Goal: Task Accomplishment & Management: Complete application form

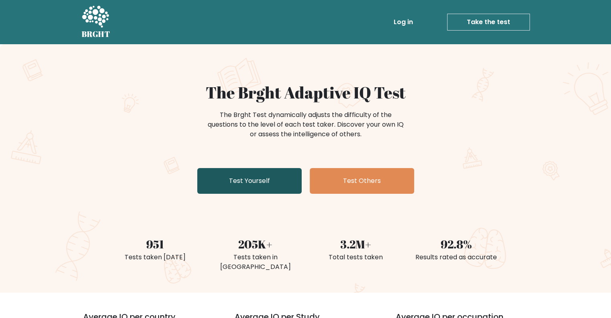
click at [245, 184] on link "Test Yourself" at bounding box center [249, 181] width 104 height 26
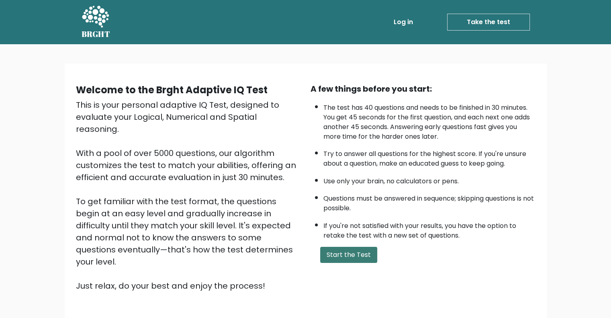
click at [350, 259] on button "Start the Test" at bounding box center [348, 255] width 57 height 16
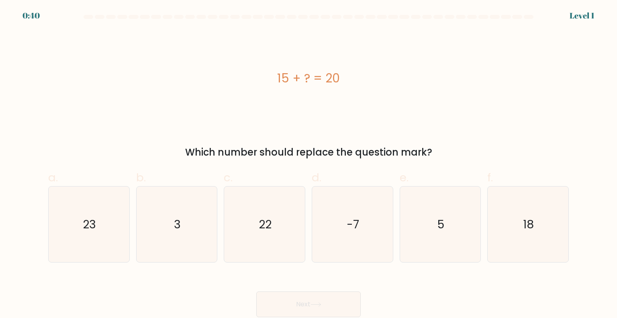
drag, startPoint x: 281, startPoint y: 75, endPoint x: 340, endPoint y: 72, distance: 59.2
click at [340, 72] on div "15 + ? = 20" at bounding box center [308, 78] width 521 height 18
click at [318, 68] on div "15 + ? = 20" at bounding box center [308, 78] width 521 height 95
drag, startPoint x: 276, startPoint y: 80, endPoint x: 357, endPoint y: 76, distance: 80.5
click at [357, 76] on div "15 + ? = 20" at bounding box center [308, 78] width 521 height 18
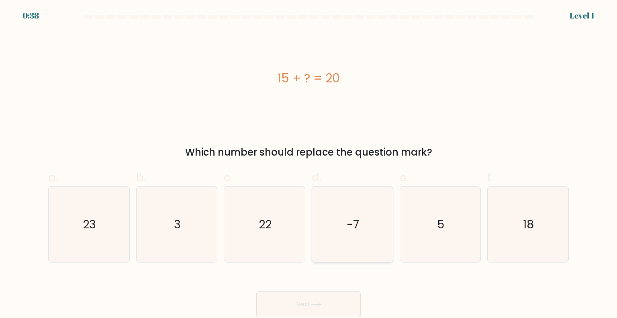
copy div "15 + ? = 20"
click at [452, 236] on icon "5" at bounding box center [441, 224] width 76 height 76
click at [309, 164] on input "e. 5" at bounding box center [309, 161] width 0 height 5
radio input "true"
click at [341, 302] on button "Next" at bounding box center [308, 304] width 104 height 26
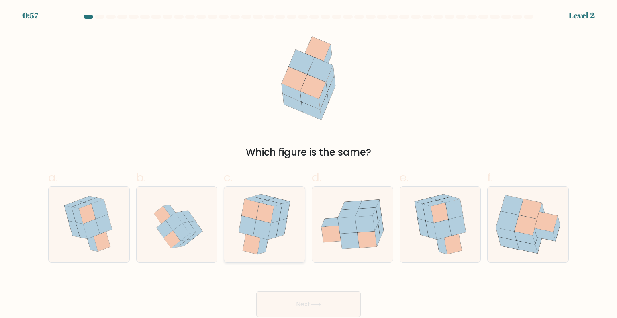
click at [262, 225] on icon at bounding box center [263, 229] width 18 height 20
click at [309, 164] on input "c." at bounding box center [309, 161] width 0 height 5
radio input "true"
click at [352, 302] on button "Next" at bounding box center [308, 304] width 104 height 26
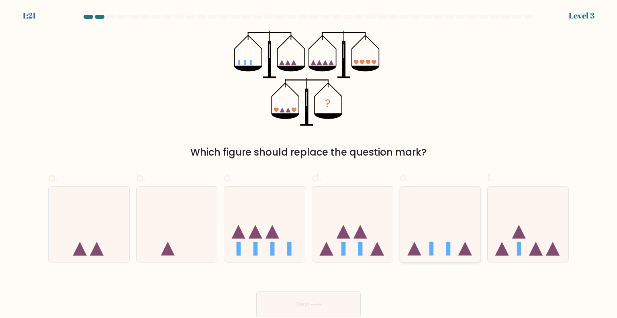
click at [444, 245] on icon at bounding box center [440, 224] width 81 height 67
click at [309, 164] on input "e." at bounding box center [309, 161] width 0 height 5
radio input "true"
click at [307, 307] on button "Next" at bounding box center [308, 304] width 104 height 26
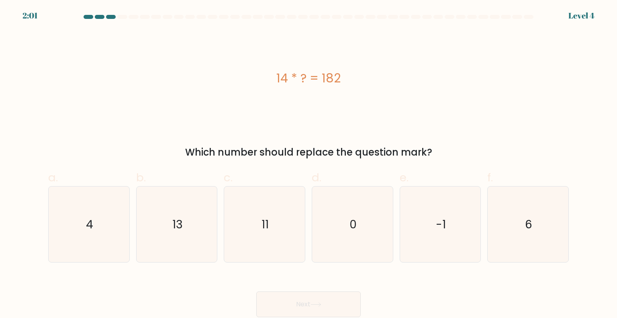
drag, startPoint x: 279, startPoint y: 84, endPoint x: 345, endPoint y: 83, distance: 66.7
click at [345, 83] on div "14 * ? = 182" at bounding box center [308, 78] width 521 height 18
copy div "14 * ? = 182"
click at [201, 223] on icon "13" at bounding box center [177, 224] width 76 height 76
click at [309, 164] on input "b. 13" at bounding box center [309, 161] width 0 height 5
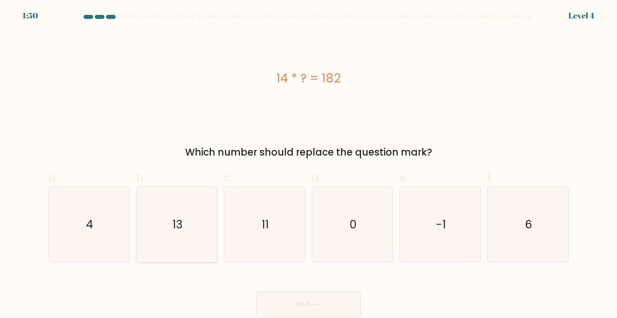
radio input "true"
click at [276, 306] on button "Next" at bounding box center [308, 304] width 104 height 26
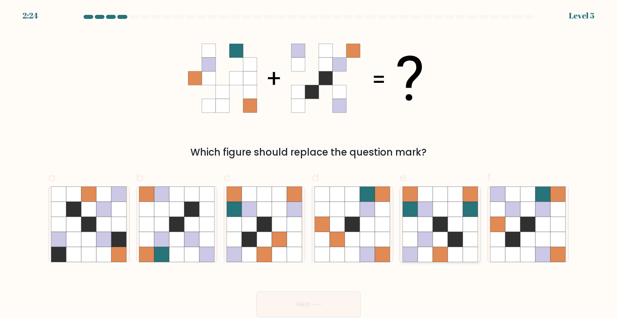
click at [423, 223] on icon at bounding box center [425, 224] width 15 height 15
click at [309, 164] on input "e." at bounding box center [309, 161] width 0 height 5
radio input "true"
click at [315, 302] on button "Next" at bounding box center [308, 304] width 104 height 26
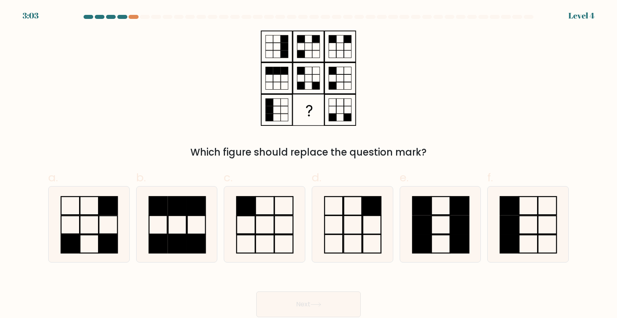
drag, startPoint x: 252, startPoint y: 34, endPoint x: 369, endPoint y: 117, distance: 143.2
click at [369, 117] on div "Which figure should replace the question mark?" at bounding box center [308, 95] width 530 height 129
click at [348, 231] on icon at bounding box center [353, 224] width 76 height 76
click at [309, 164] on input "d." at bounding box center [309, 161] width 0 height 5
radio input "true"
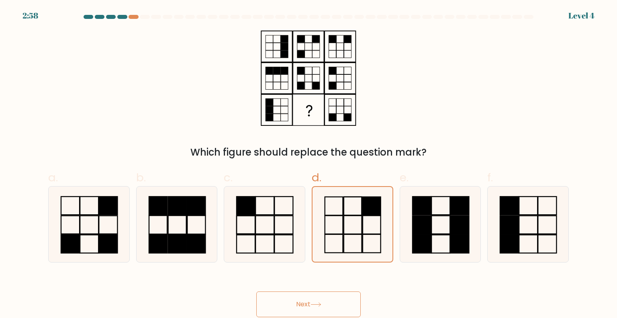
click at [314, 303] on icon at bounding box center [316, 304] width 11 height 4
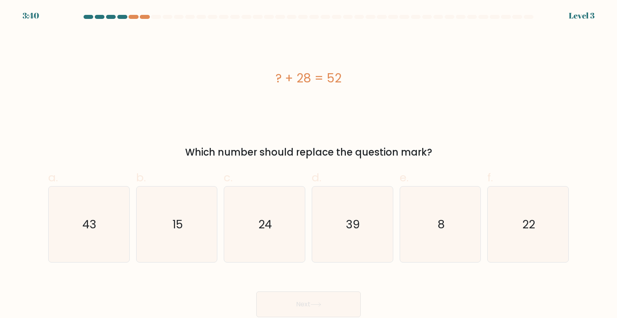
drag, startPoint x: 278, startPoint y: 79, endPoint x: 357, endPoint y: 79, distance: 78.8
click at [357, 79] on div "? + 28 = 52" at bounding box center [308, 78] width 521 height 18
copy div "? + 28 = 52"
click at [272, 215] on icon "24" at bounding box center [265, 224] width 76 height 76
click at [309, 164] on input "c. 24" at bounding box center [309, 161] width 0 height 5
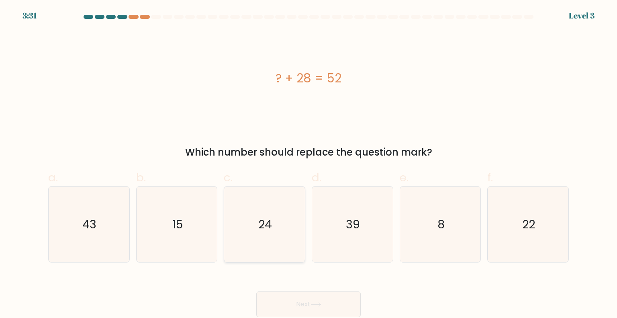
radio input "true"
click at [291, 305] on button "Next" at bounding box center [308, 304] width 104 height 26
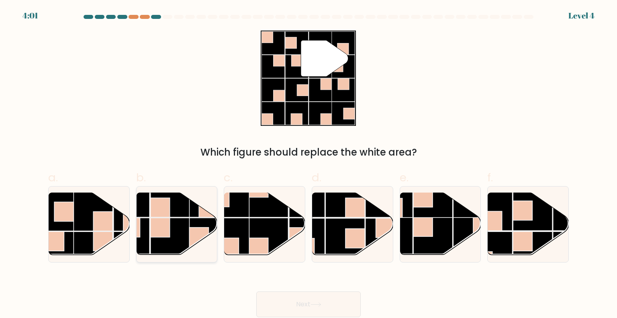
click at [181, 224] on rect at bounding box center [169, 237] width 39 height 39
click at [309, 164] on input "b." at bounding box center [309, 161] width 0 height 5
radio input "true"
click at [319, 311] on button "Next" at bounding box center [308, 304] width 104 height 26
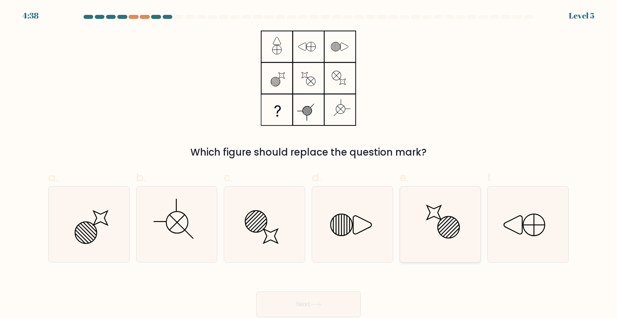
click at [432, 248] on icon at bounding box center [441, 224] width 76 height 76
click at [309, 164] on input "e." at bounding box center [309, 161] width 0 height 5
radio input "true"
click at [272, 307] on button "Next" at bounding box center [308, 304] width 104 height 26
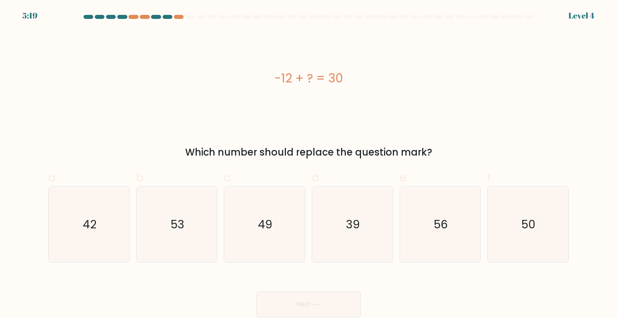
drag, startPoint x: 272, startPoint y: 68, endPoint x: 405, endPoint y: 88, distance: 134.5
click at [405, 88] on div "-12 + ? = 30" at bounding box center [308, 78] width 521 height 95
copy div "-12 + ? = 30"
click at [106, 215] on icon "42" at bounding box center [89, 224] width 76 height 76
click at [309, 164] on input "a. 42" at bounding box center [309, 161] width 0 height 5
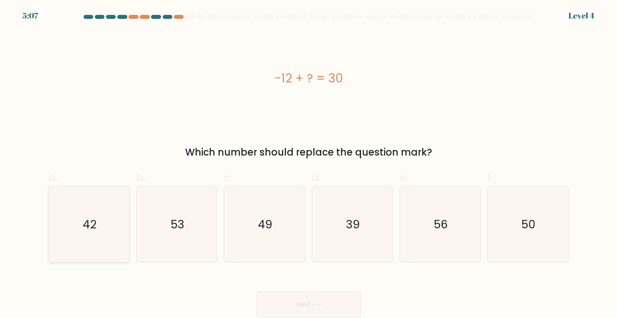
radio input "true"
click at [320, 302] on button "Next" at bounding box center [308, 304] width 104 height 26
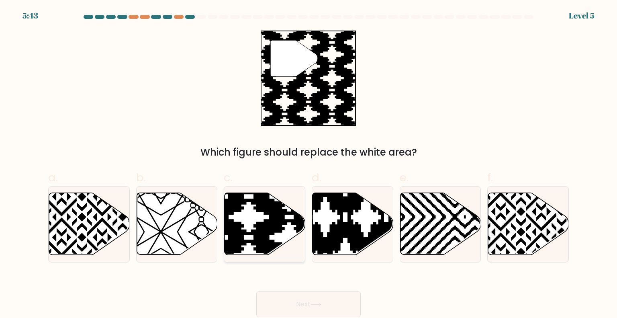
click at [271, 218] on icon at bounding box center [289, 257] width 163 height 163
click at [309, 164] on input "c." at bounding box center [309, 161] width 0 height 5
radio input "true"
click at [349, 238] on icon at bounding box center [325, 257] width 163 height 163
click at [309, 164] on input "d." at bounding box center [309, 161] width 0 height 5
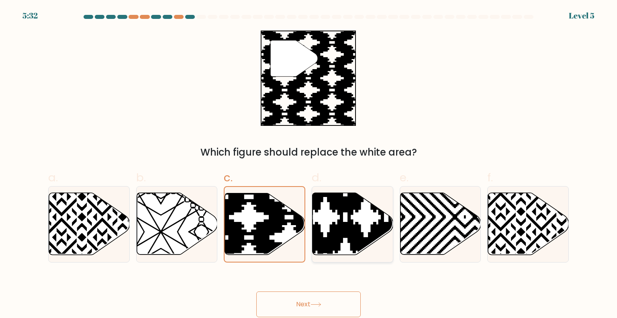
radio input "true"
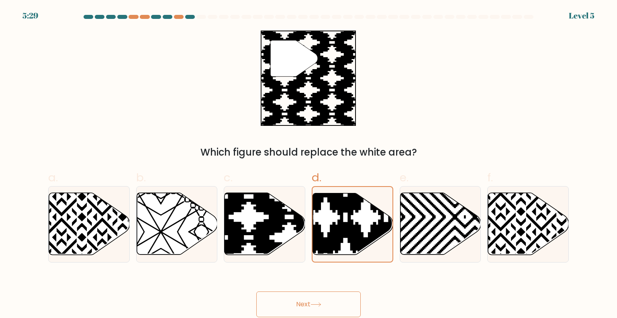
click at [334, 299] on button "Next" at bounding box center [308, 304] width 104 height 26
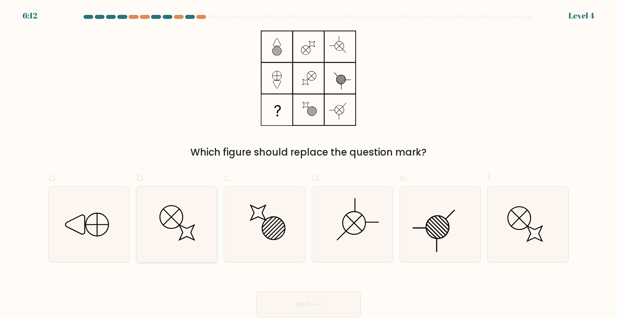
click at [214, 231] on icon at bounding box center [177, 224] width 76 height 76
click at [309, 164] on input "b." at bounding box center [309, 161] width 0 height 5
radio input "true"
click at [297, 302] on button "Next" at bounding box center [308, 304] width 104 height 26
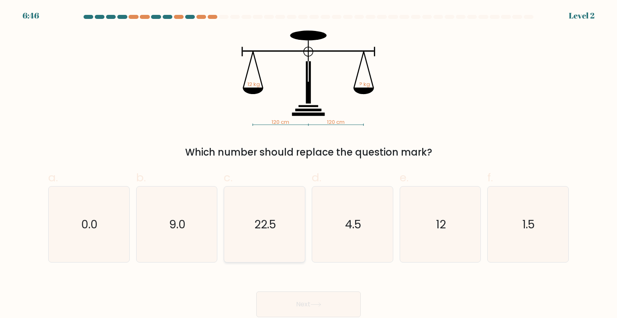
click at [285, 225] on icon "22.5" at bounding box center [265, 224] width 76 height 76
click at [309, 164] on input "c. 22.5" at bounding box center [309, 161] width 0 height 5
radio input "true"
click at [301, 299] on button "Next" at bounding box center [308, 304] width 104 height 26
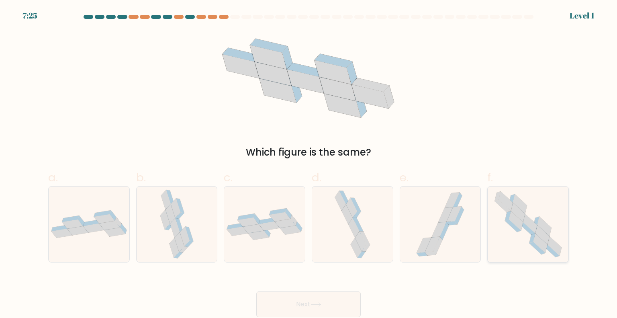
click at [517, 235] on icon at bounding box center [528, 224] width 77 height 76
click at [309, 164] on input "f." at bounding box center [309, 161] width 0 height 5
radio input "true"
click at [334, 305] on button "Next" at bounding box center [308, 304] width 104 height 26
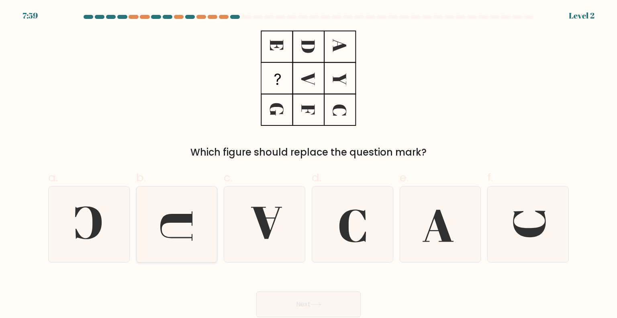
click at [175, 229] on icon at bounding box center [177, 224] width 76 height 76
click at [309, 164] on input "b." at bounding box center [309, 161] width 0 height 5
radio input "true"
click at [292, 305] on button "Next" at bounding box center [308, 304] width 104 height 26
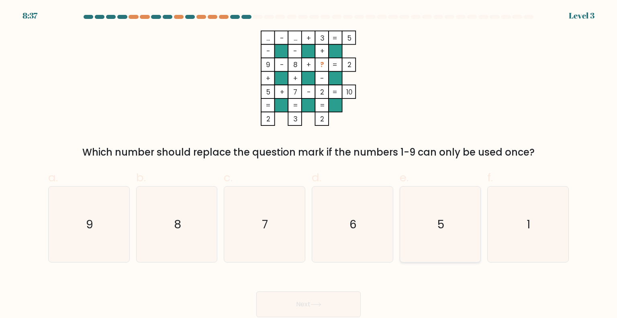
click at [453, 241] on icon "5" at bounding box center [441, 224] width 76 height 76
click at [309, 164] on input "e. 5" at bounding box center [309, 161] width 0 height 5
radio input "true"
click at [342, 302] on button "Next" at bounding box center [308, 304] width 104 height 26
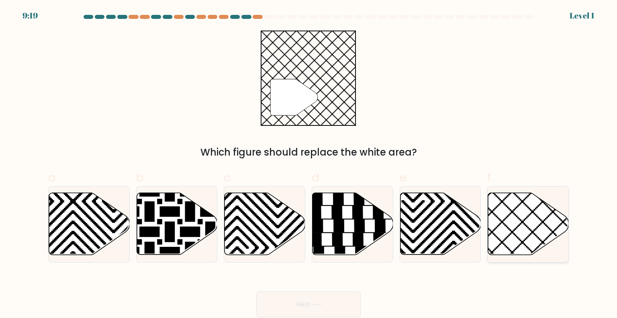
click at [524, 232] on icon at bounding box center [528, 224] width 81 height 62
click at [309, 164] on input "f." at bounding box center [309, 161] width 0 height 5
radio input "true"
click at [330, 308] on button "Next" at bounding box center [308, 304] width 104 height 26
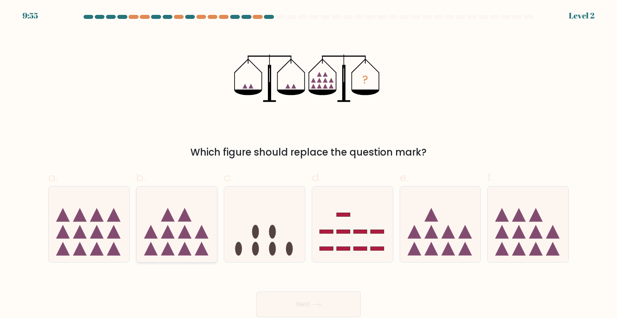
click at [158, 234] on icon at bounding box center [177, 224] width 81 height 67
click at [309, 164] on input "b." at bounding box center [309, 161] width 0 height 5
radio input "true"
click at [317, 310] on button "Next" at bounding box center [308, 304] width 104 height 26
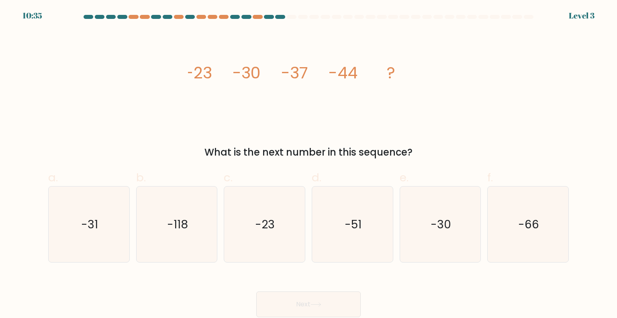
drag, startPoint x: 203, startPoint y: 68, endPoint x: 463, endPoint y: 55, distance: 260.3
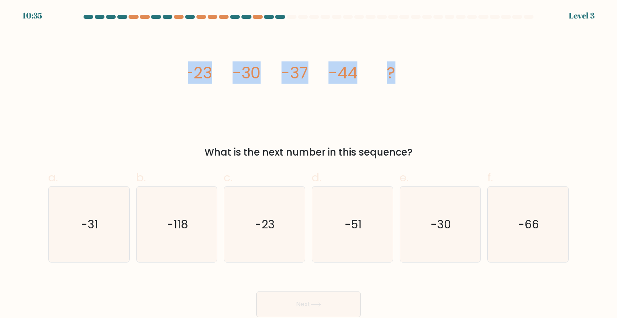
click at [463, 55] on div "image/svg+xml -23 -30 -37 -44 ? What is the next number in this sequence?" at bounding box center [308, 95] width 530 height 129
copy g "-23 -30 -37 -44 ?"
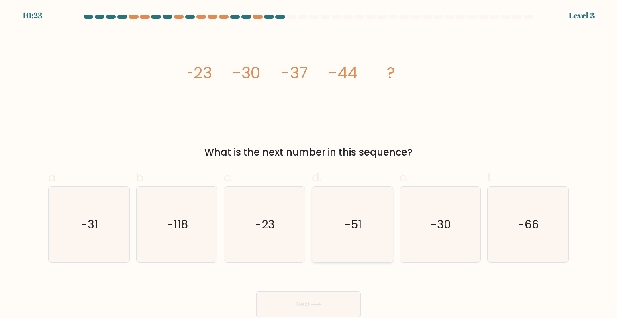
click at [371, 223] on icon "-51" at bounding box center [353, 224] width 76 height 76
click at [309, 164] on input "d. -51" at bounding box center [309, 161] width 0 height 5
radio input "true"
click at [344, 306] on button "Next" at bounding box center [308, 304] width 104 height 26
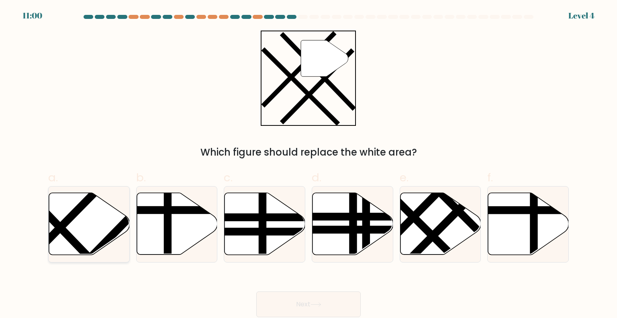
click at [91, 232] on icon at bounding box center [89, 224] width 81 height 62
click at [309, 164] on input "a." at bounding box center [309, 161] width 0 height 5
radio input "true"
click at [323, 307] on button "Next" at bounding box center [308, 304] width 104 height 26
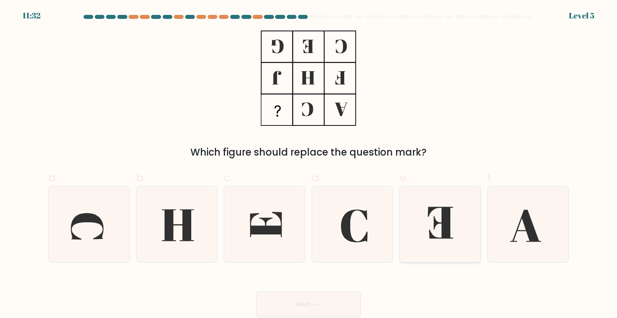
click at [451, 237] on icon at bounding box center [441, 224] width 76 height 76
click at [309, 164] on input "e." at bounding box center [309, 161] width 0 height 5
radio input "true"
click at [332, 300] on button "Next" at bounding box center [308, 304] width 104 height 26
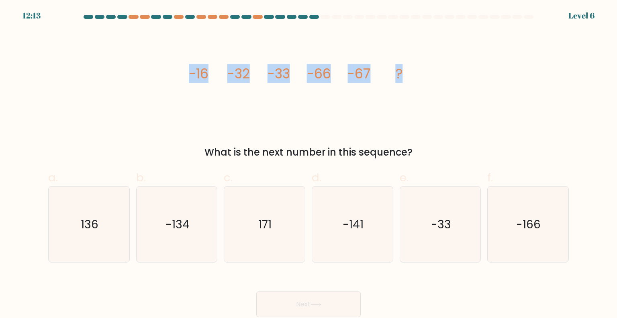
drag, startPoint x: 172, startPoint y: 72, endPoint x: 444, endPoint y: 85, distance: 272.0
click at [444, 85] on div "image/svg+xml -16 -32 -33 -66 -67 ? What is the next number in this sequence?" at bounding box center [308, 95] width 530 height 129
copy g "-16 -32 -33 -66 -67 ?"
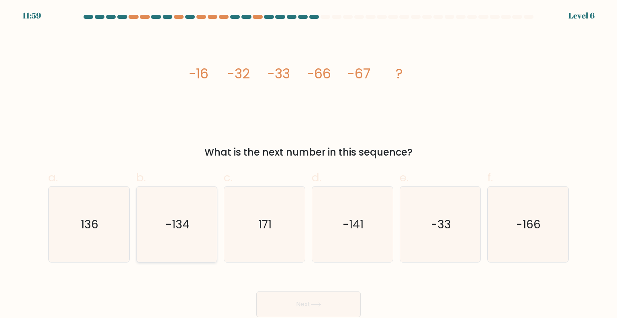
click at [204, 242] on icon "-134" at bounding box center [177, 224] width 76 height 76
click at [309, 164] on input "b. -134" at bounding box center [309, 161] width 0 height 5
radio input "true"
click at [333, 302] on button "Next" at bounding box center [308, 304] width 104 height 26
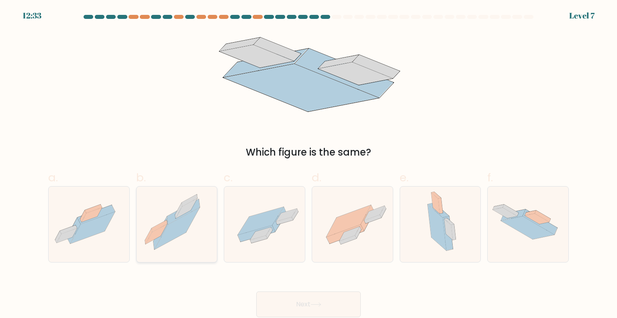
click at [199, 224] on icon at bounding box center [177, 224] width 80 height 76
click at [309, 164] on input "b." at bounding box center [309, 161] width 0 height 5
radio input "true"
click at [325, 309] on button "Next" at bounding box center [308, 304] width 104 height 26
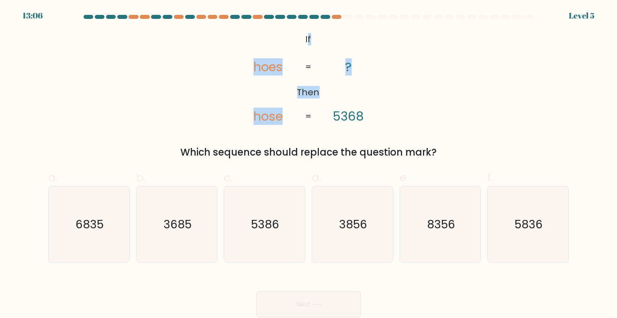
drag, startPoint x: 309, startPoint y: 29, endPoint x: 349, endPoint y: 83, distance: 67.8
click at [349, 83] on form "If ?" at bounding box center [308, 166] width 617 height 302
click at [305, 44] on icon "@import url('https://fonts.googleapis.com/css?family=Abril+Fatface:400,100,100i…" at bounding box center [308, 78] width 155 height 95
drag, startPoint x: 300, startPoint y: 37, endPoint x: 309, endPoint y: 116, distance: 80.1
click at [309, 116] on icon "@import url('https://fonts.googleapis.com/css?family=Abril+Fatface:400,100,100i…" at bounding box center [308, 78] width 155 height 95
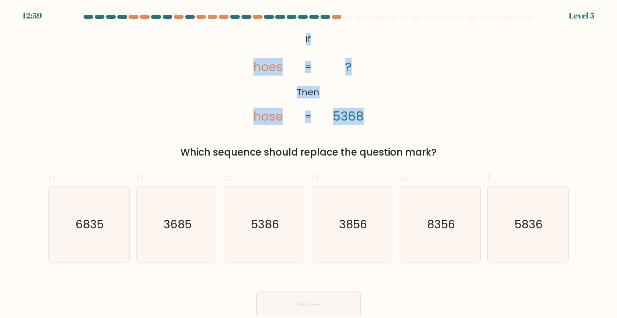
copy icon "If Then hoes hose ? 5368 = ="
click at [430, 117] on div "@import url('https://fonts.googleapis.com/css?family=Abril+Fatface:400,100,100i…" at bounding box center [308, 95] width 530 height 129
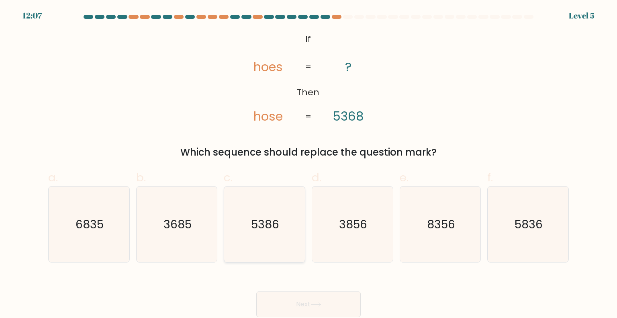
click at [275, 216] on icon "5386" at bounding box center [265, 224] width 76 height 76
click at [309, 164] on input "c. 5386" at bounding box center [309, 161] width 0 height 5
radio input "true"
click at [321, 303] on icon at bounding box center [316, 305] width 10 height 4
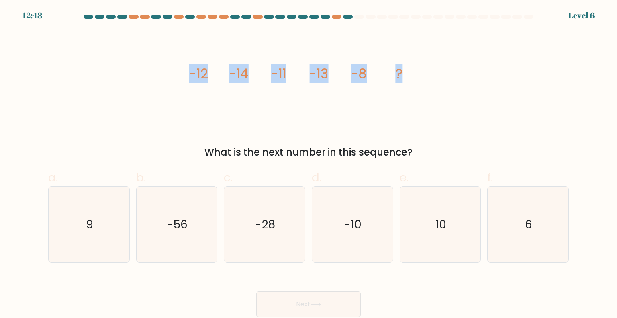
drag, startPoint x: 181, startPoint y: 77, endPoint x: 451, endPoint y: 71, distance: 270.1
click at [451, 71] on div "image/svg+xml -12 -14 -11 -13 -8 ? What is the next number in this sequence?" at bounding box center [308, 95] width 530 height 129
copy g "-12 -14 -11 -13 -8 ?"
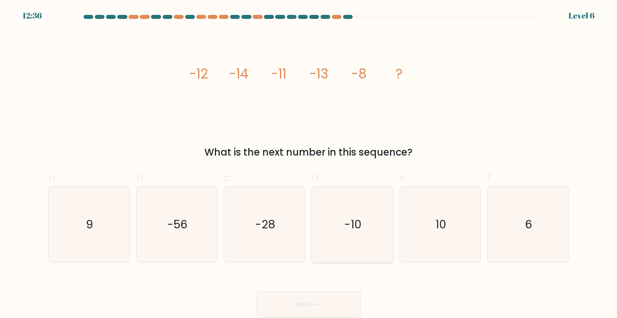
click at [348, 223] on text "-10" at bounding box center [353, 224] width 17 height 16
click at [309, 164] on input "d. -10" at bounding box center [309, 161] width 0 height 5
radio input "true"
click at [341, 308] on button "Next" at bounding box center [308, 304] width 104 height 26
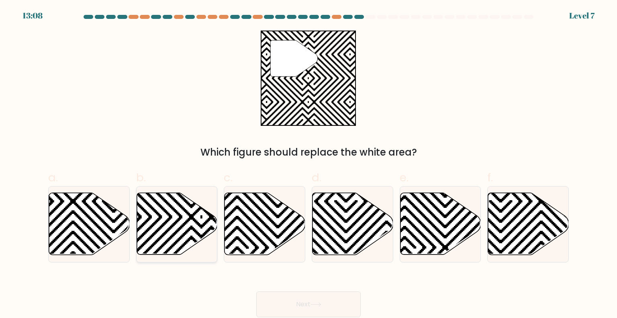
click at [141, 222] on icon at bounding box center [177, 224] width 81 height 62
click at [309, 164] on input "b." at bounding box center [309, 161] width 0 height 5
radio input "true"
click at [338, 310] on button "Next" at bounding box center [308, 304] width 104 height 26
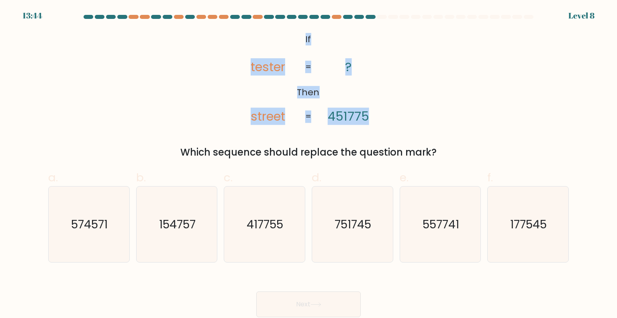
drag, startPoint x: 297, startPoint y: 30, endPoint x: 316, endPoint y: 123, distance: 95.3
click at [316, 123] on icon "@import url('https://fonts.googleapis.com/css?family=Abril+Fatface:400,100,100i…" at bounding box center [308, 78] width 155 height 95
copy icon "If Then tester street ? 451775 = ="
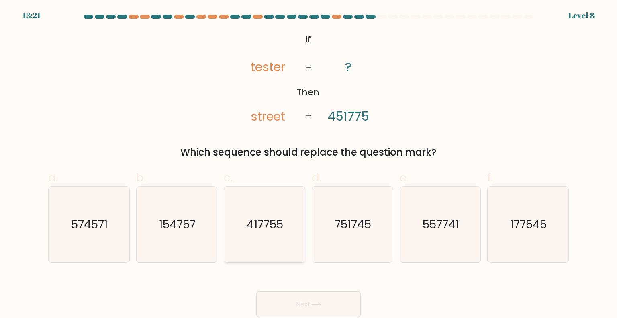
click at [244, 231] on icon "417755" at bounding box center [265, 224] width 76 height 76
click at [309, 164] on input "c. 417755" at bounding box center [309, 161] width 0 height 5
radio input "true"
click at [309, 307] on button "Next" at bounding box center [308, 304] width 104 height 26
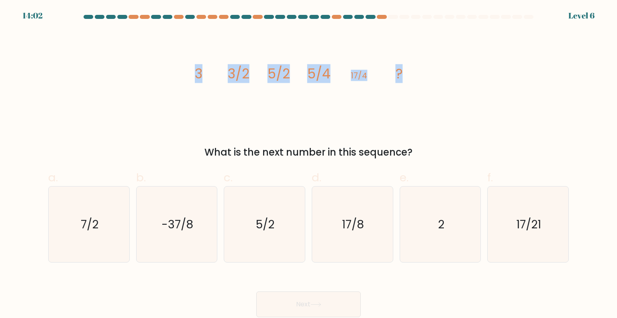
drag, startPoint x: 172, startPoint y: 74, endPoint x: 430, endPoint y: 78, distance: 258.0
click at [430, 78] on div "image/svg+xml 3 3/2 5/2 5/4 17/4 ? What is the next number in this sequence?" at bounding box center [308, 95] width 530 height 129
copy g "3 3/2 5/2 5/4 17/4 ?"
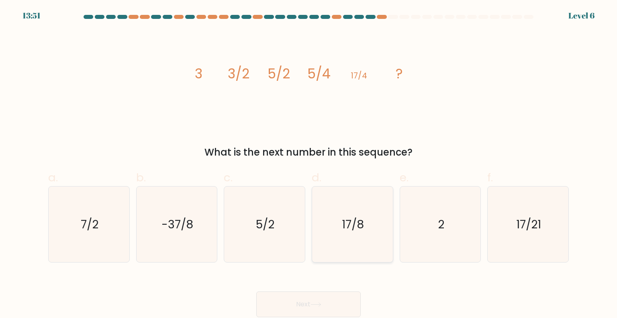
click at [373, 240] on icon "17/8" at bounding box center [353, 224] width 76 height 76
click at [309, 164] on input "d. 17/8" at bounding box center [309, 161] width 0 height 5
radio input "true"
click at [339, 298] on button "Next" at bounding box center [308, 304] width 104 height 26
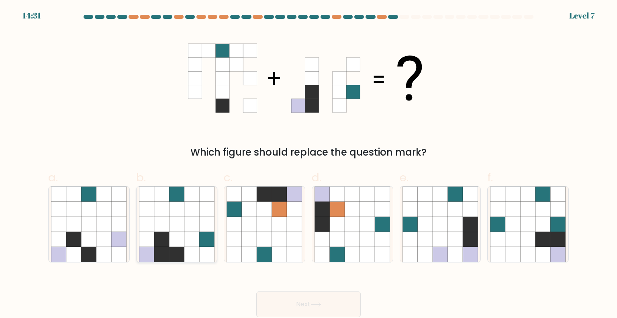
drag, startPoint x: 161, startPoint y: 209, endPoint x: 185, endPoint y: 234, distance: 34.4
click at [161, 210] on icon at bounding box center [161, 209] width 15 height 15
click at [309, 164] on input "b." at bounding box center [309, 161] width 0 height 5
radio input "true"
click at [276, 304] on button "Next" at bounding box center [308, 304] width 104 height 26
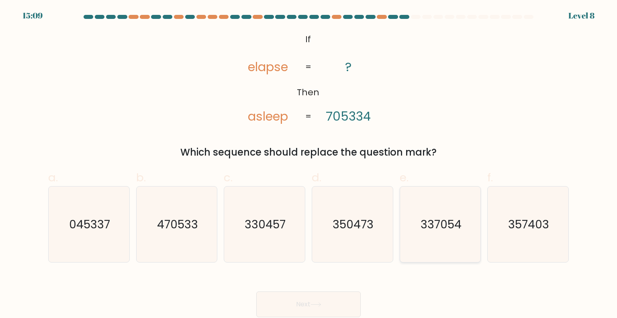
click at [421, 261] on icon "337054" at bounding box center [441, 224] width 76 height 76
click at [309, 164] on input "e. 337054" at bounding box center [309, 161] width 0 height 5
radio input "true"
click at [333, 305] on button "Next" at bounding box center [308, 304] width 104 height 26
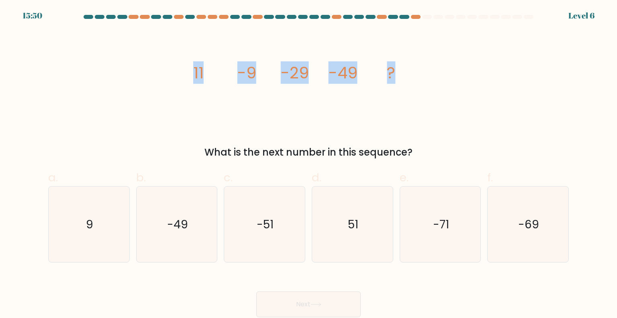
drag, startPoint x: 170, startPoint y: 74, endPoint x: 441, endPoint y: 74, distance: 271.7
click at [441, 74] on div "image/svg+xml 11 -9 -29 -49 ? What is the next number in this sequence?" at bounding box center [308, 95] width 530 height 129
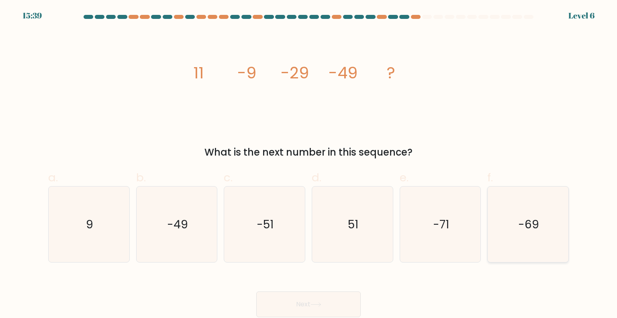
click at [512, 228] on icon "-69" at bounding box center [528, 224] width 76 height 76
click at [309, 164] on input "f. -69" at bounding box center [309, 161] width 0 height 5
radio input "true"
click at [324, 302] on button "Next" at bounding box center [308, 304] width 104 height 26
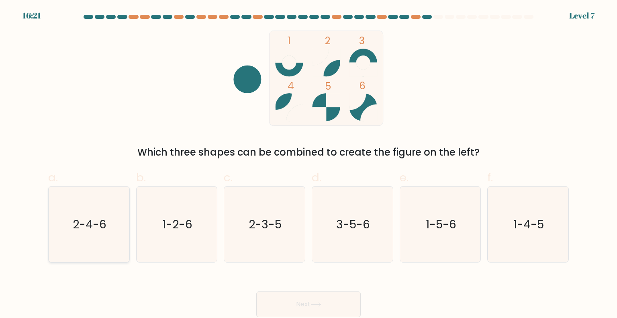
click at [119, 238] on icon "2-4-6" at bounding box center [89, 224] width 76 height 76
click at [309, 164] on input "a. 2-4-6" at bounding box center [309, 161] width 0 height 5
radio input "true"
click at [293, 307] on button "Next" at bounding box center [308, 304] width 104 height 26
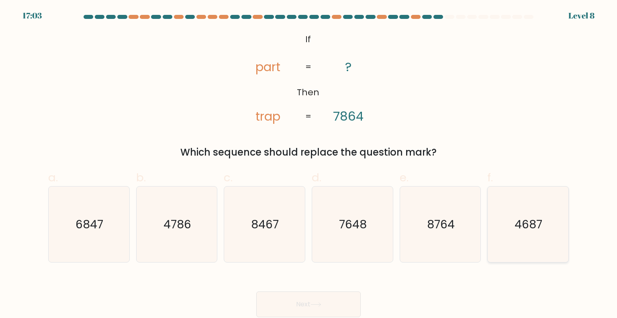
click at [511, 230] on icon "4687" at bounding box center [528, 224] width 76 height 76
click at [309, 164] on input "f. 4687" at bounding box center [309, 161] width 0 height 5
radio input "true"
click at [326, 300] on button "Next" at bounding box center [308, 304] width 104 height 26
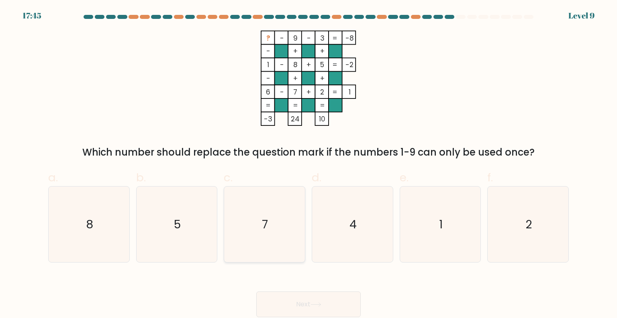
click at [297, 204] on icon "7" at bounding box center [265, 224] width 76 height 76
click at [309, 164] on input "c. 7" at bounding box center [309, 161] width 0 height 5
radio input "true"
click at [307, 299] on button "Next" at bounding box center [308, 304] width 104 height 26
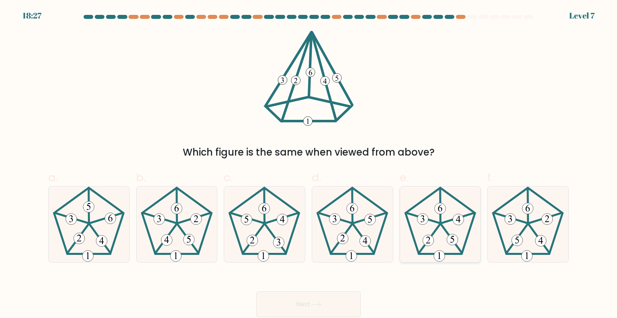
click at [436, 211] on 152 at bounding box center [440, 208] width 11 height 11
click at [309, 164] on input "e." at bounding box center [309, 161] width 0 height 5
radio input "true"
click at [324, 304] on button "Next" at bounding box center [308, 304] width 104 height 26
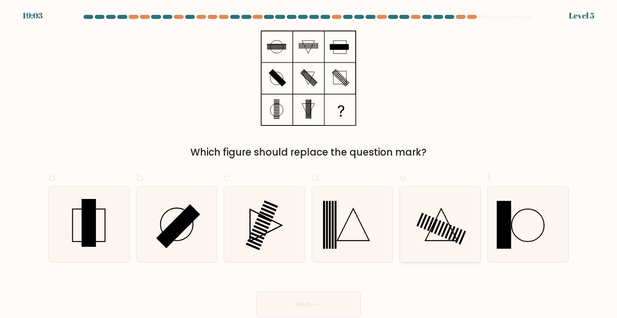
click at [423, 211] on icon at bounding box center [441, 224] width 76 height 76
click at [309, 164] on input "e." at bounding box center [309, 161] width 0 height 5
radio input "true"
click at [351, 301] on button "Next" at bounding box center [308, 304] width 104 height 26
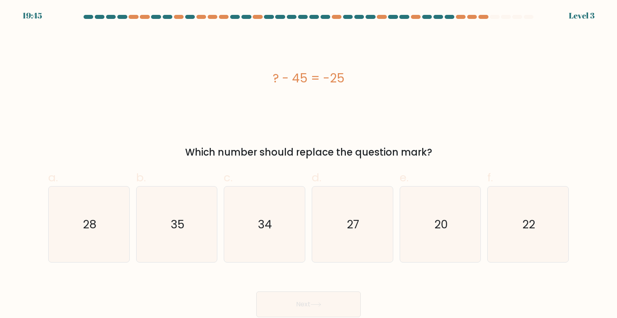
drag, startPoint x: 254, startPoint y: 77, endPoint x: 421, endPoint y: 78, distance: 166.8
click at [421, 78] on div "? - 45 = -25" at bounding box center [308, 78] width 521 height 18
click at [446, 219] on text "20" at bounding box center [441, 224] width 14 height 16
click at [309, 164] on input "e. 20" at bounding box center [309, 161] width 0 height 5
radio input "true"
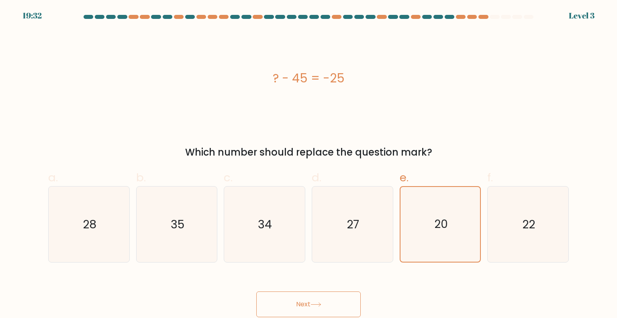
click at [326, 308] on button "Next" at bounding box center [308, 304] width 104 height 26
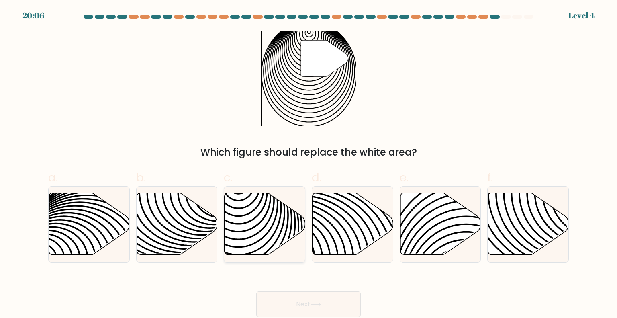
click at [256, 202] on icon at bounding box center [265, 224] width 81 height 62
click at [309, 164] on input "c." at bounding box center [309, 161] width 0 height 5
radio input "true"
click at [305, 303] on button "Next" at bounding box center [308, 304] width 104 height 26
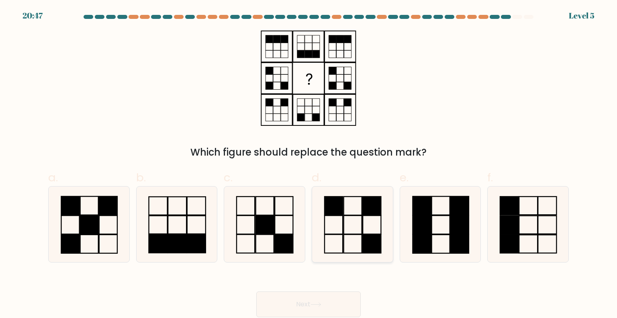
click at [357, 244] on icon at bounding box center [353, 224] width 76 height 76
click at [309, 164] on input "d." at bounding box center [309, 161] width 0 height 5
radio input "true"
click at [349, 303] on button "Next" at bounding box center [308, 304] width 104 height 26
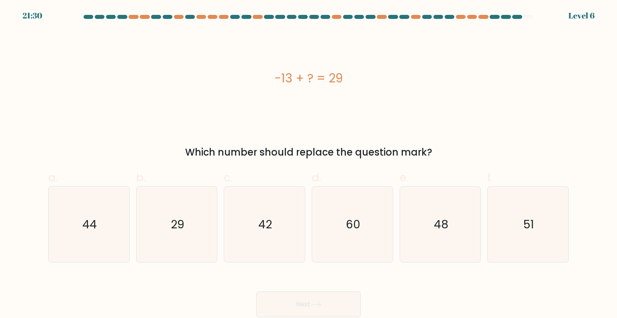
drag, startPoint x: 260, startPoint y: 66, endPoint x: 360, endPoint y: 91, distance: 103.2
click at [360, 91] on div "-13 + ? = 29" at bounding box center [308, 78] width 521 height 95
click at [266, 242] on icon "42" at bounding box center [265, 224] width 76 height 76
click at [309, 164] on input "c. 42" at bounding box center [309, 161] width 0 height 5
radio input "true"
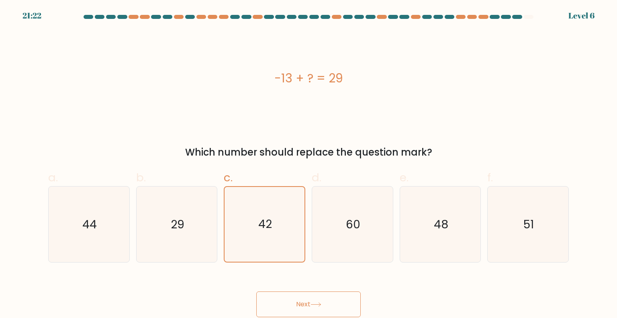
click at [291, 310] on button "Next" at bounding box center [308, 304] width 104 height 26
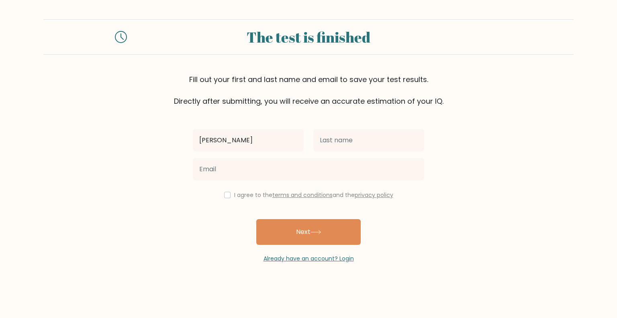
type input "Kenneth"
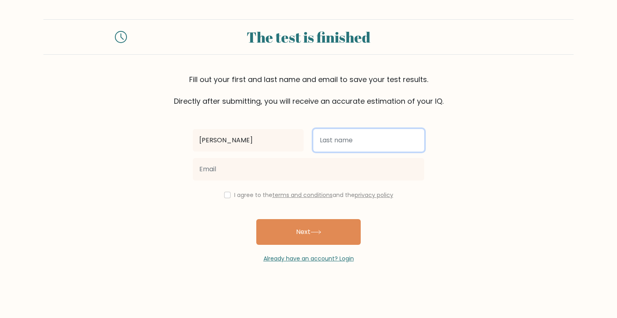
click at [379, 140] on input "text" at bounding box center [368, 140] width 111 height 23
type input "Realgo"
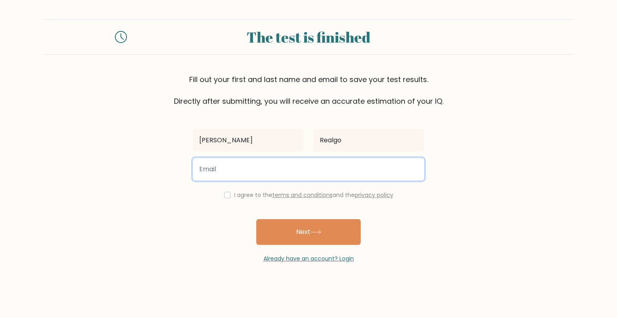
click at [347, 160] on input "email" at bounding box center [308, 169] width 231 height 23
type input "realgokenneth@gmail.com"
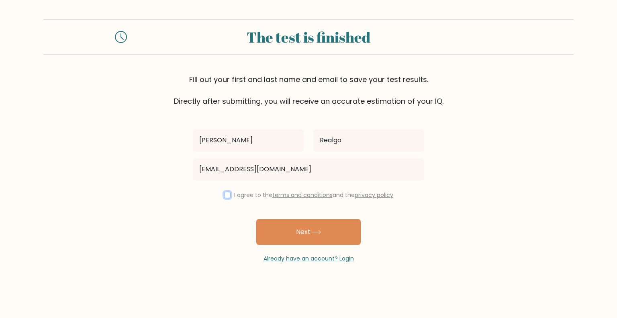
click at [225, 193] on input "checkbox" at bounding box center [227, 195] width 6 height 6
checkbox input "true"
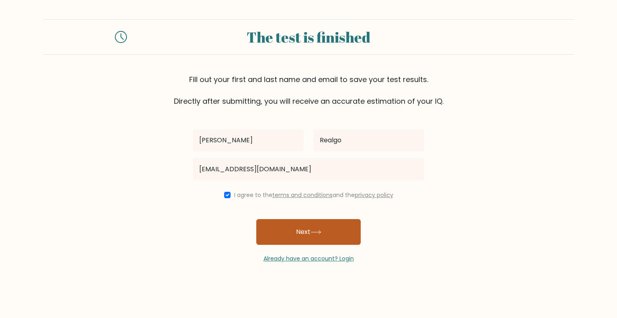
click at [299, 233] on button "Next" at bounding box center [308, 232] width 104 height 26
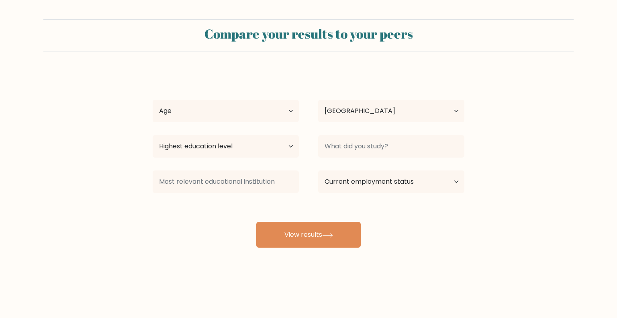
select select "PH"
click at [200, 114] on select "Age Under [DEMOGRAPHIC_DATA] [DEMOGRAPHIC_DATA] [DEMOGRAPHIC_DATA] [DEMOGRAPHIC…" at bounding box center [226, 111] width 146 height 23
select select "25_34"
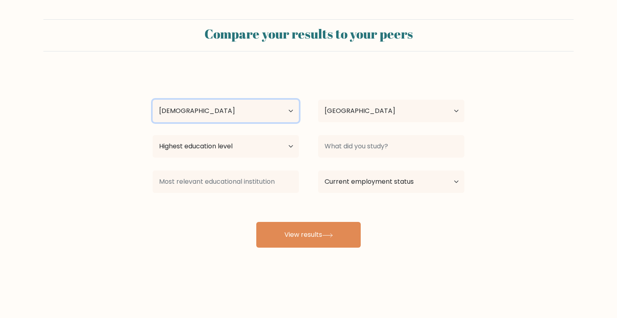
click at [153, 100] on select "Age Under [DEMOGRAPHIC_DATA] [DEMOGRAPHIC_DATA] [DEMOGRAPHIC_DATA] [DEMOGRAPHIC…" at bounding box center [226, 111] width 146 height 23
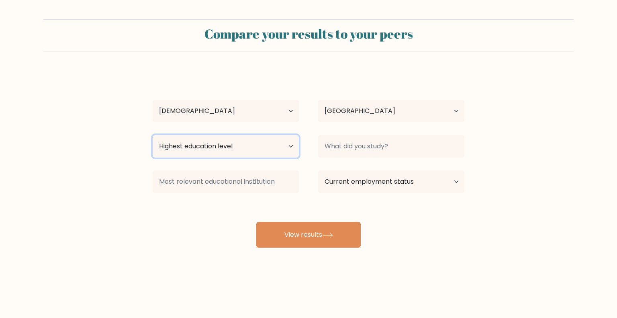
click at [252, 149] on select "Highest education level No schooling Primary Lower Secondary Upper Secondary Oc…" at bounding box center [226, 146] width 146 height 23
select select "bachelors_degree"
click at [153, 135] on select "Highest education level No schooling Primary Lower Secondary Upper Secondary Oc…" at bounding box center [226, 146] width 146 height 23
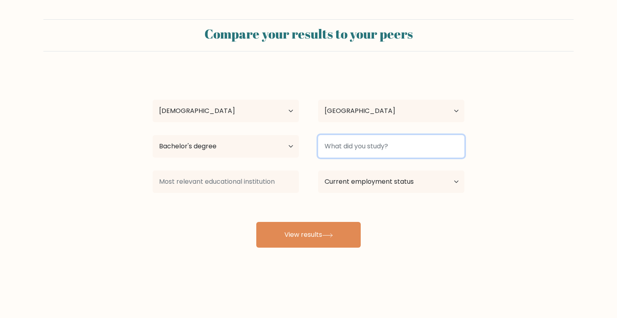
click at [368, 150] on input at bounding box center [391, 146] width 146 height 23
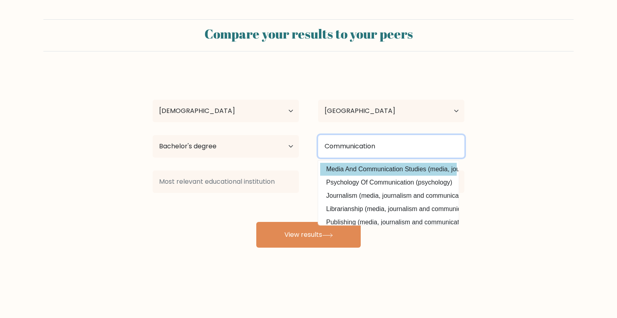
type input "Communication"
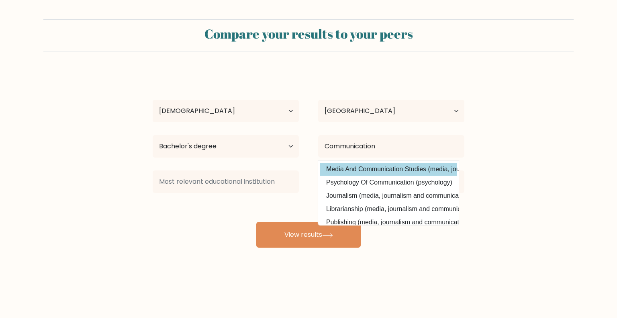
click at [382, 165] on div "Kenneth Realgo Age Under 18 years old 18-24 years old 25-34 years old 35-44 yea…" at bounding box center [309, 159] width 322 height 177
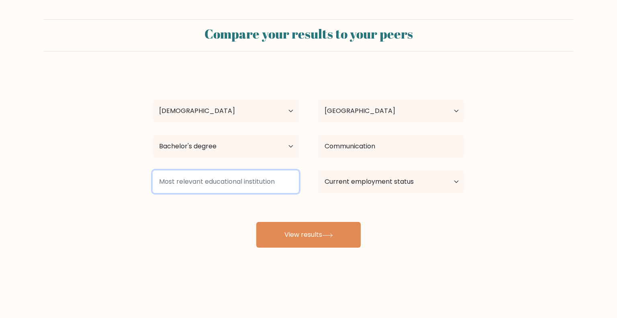
click at [227, 183] on input at bounding box center [226, 181] width 146 height 23
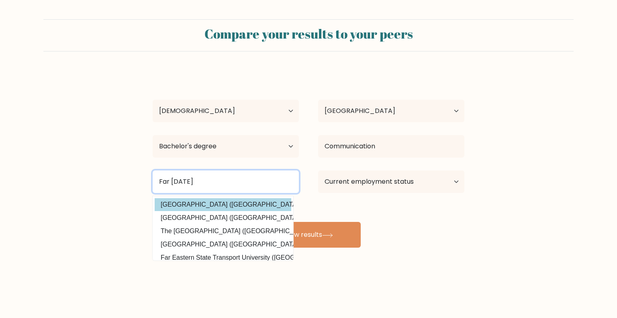
type input "Far Easter"
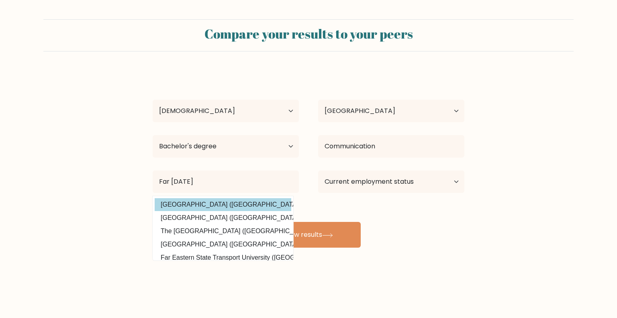
click at [190, 199] on div "Kenneth Realgo Age Under 18 years old 18-24 years old 25-34 years old 35-44 yea…" at bounding box center [309, 159] width 322 height 177
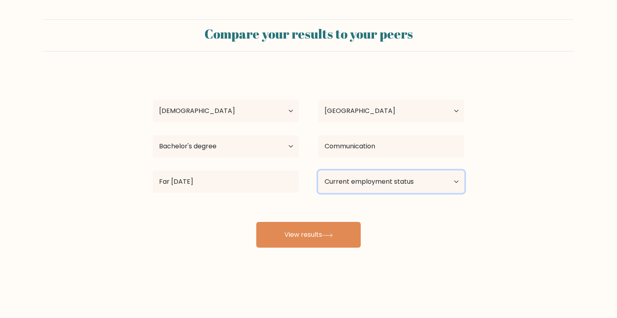
click at [368, 183] on select "Current employment status Employed Student Retired Other / prefer not to answer" at bounding box center [391, 181] width 146 height 23
select select "employed"
click at [318, 170] on select "Current employment status Employed Student Retired Other / prefer not to answer" at bounding box center [391, 181] width 146 height 23
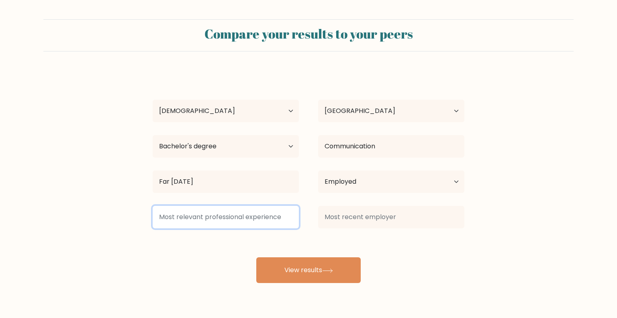
click at [244, 221] on input at bounding box center [226, 217] width 146 height 23
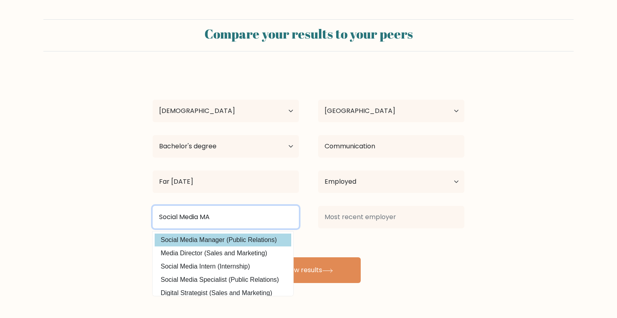
type input "Social Media MA"
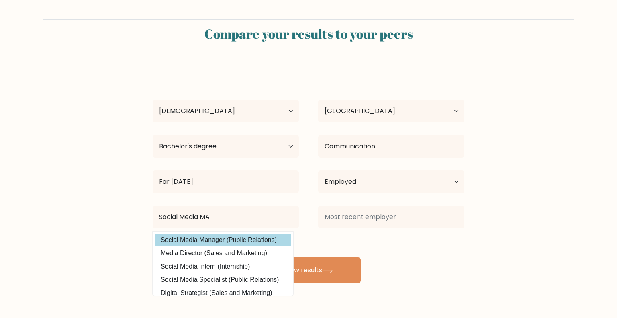
click at [232, 243] on div "Kenneth Realgo Age Under 18 years old 18-24 years old 25-34 years old 35-44 yea…" at bounding box center [309, 177] width 322 height 212
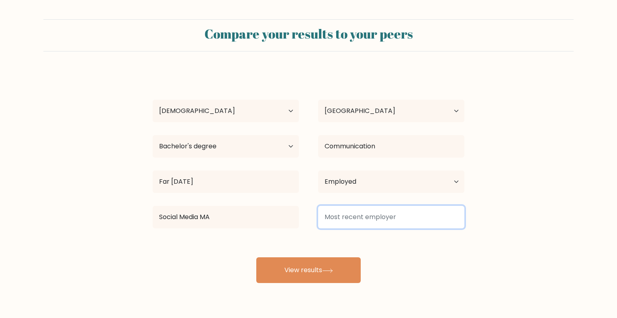
click at [350, 219] on input at bounding box center [391, 217] width 146 height 23
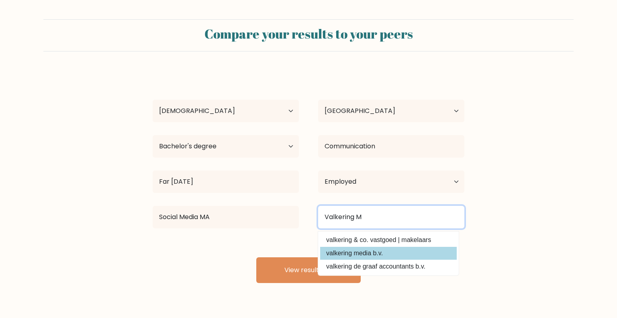
type input "Valkering M"
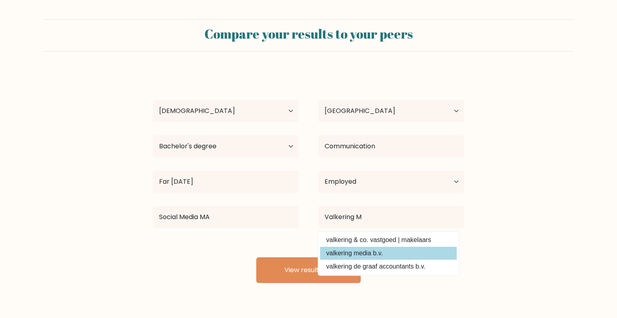
click at [402, 258] on div "Kenneth Realgo Age Under 18 years old 18-24 years old 25-34 years old 35-44 yea…" at bounding box center [309, 177] width 322 height 212
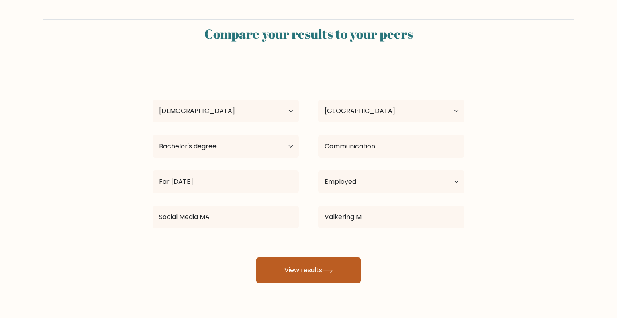
click at [316, 276] on button "View results" at bounding box center [308, 270] width 104 height 26
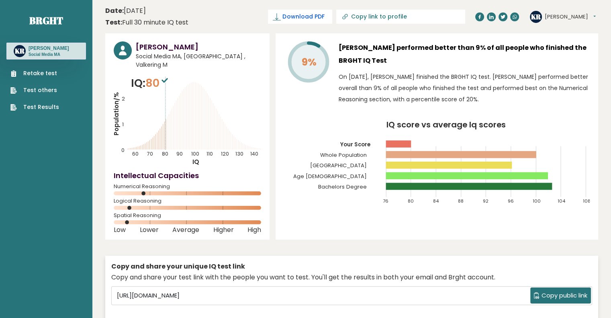
click at [324, 19] on span "Download PDF" at bounding box center [304, 16] width 42 height 8
